Goal: Submit feedback/report problem

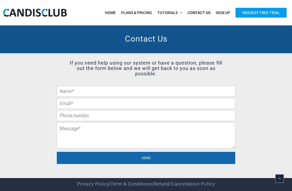
click at [113, 92] on input "text" at bounding box center [146, 91] width 179 height 11
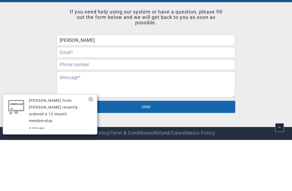
type input "Ruta Downey"
click at [140, 98] on input "email" at bounding box center [146, 103] width 179 height 11
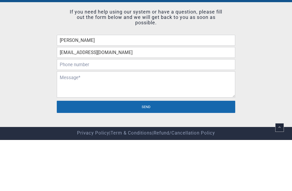
type input "rutadowney@gmail.com"
click at [155, 110] on input "tel" at bounding box center [146, 115] width 179 height 11
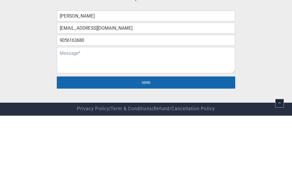
type input "9056163680"
click at [155, 123] on textarea at bounding box center [146, 136] width 179 height 26
type textarea "I"
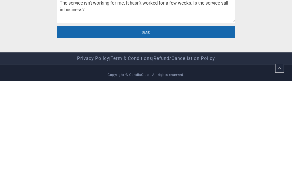
scroll to position [19, 0]
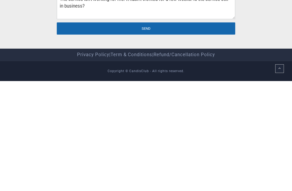
type textarea "The service isn’t working for me. It hasn’t worked for a few weeks. Is the serv…"
click at [150, 133] on input "Send" at bounding box center [146, 139] width 179 height 12
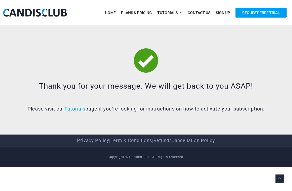
scroll to position [0, 4]
